Goal: Task Accomplishment & Management: Manage account settings

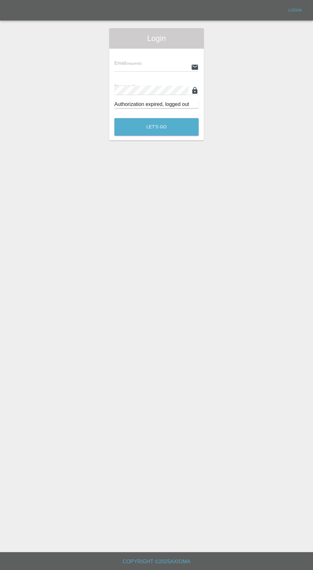
click at [153, 69] on input "text" at bounding box center [152, 66] width 74 height 9
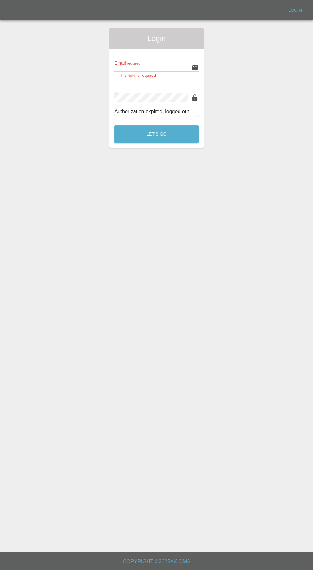
type input "[EMAIL_ADDRESS][DOMAIN_NAME]"
click at [115, 125] on button "Let's Go" at bounding box center [157, 134] width 84 height 18
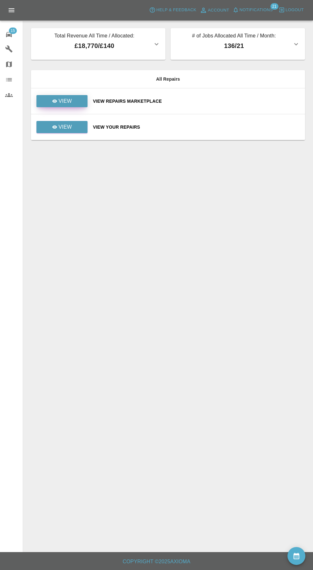
click at [74, 102] on link "View" at bounding box center [61, 101] width 51 height 12
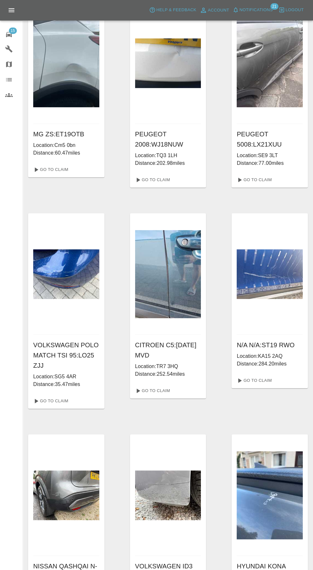
scroll to position [487, 0]
